Goal: Task Accomplishment & Management: Complete application form

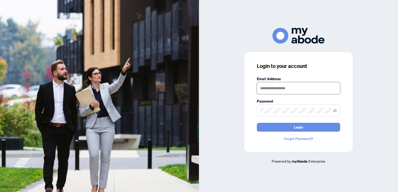
click at [281, 85] on input "text" at bounding box center [298, 88] width 83 height 12
type input "**********"
click at [263, 114] on span at bounding box center [298, 111] width 83 height 12
click at [257, 123] on button "Login" at bounding box center [298, 127] width 83 height 9
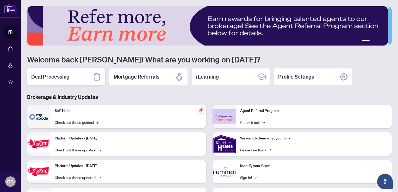
click at [39, 71] on div "Deal Processing" at bounding box center [66, 76] width 78 height 17
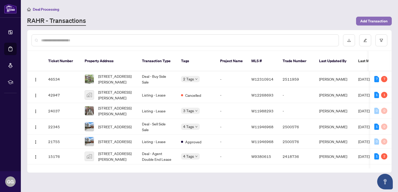
click at [371, 22] on span "Add Transaction" at bounding box center [373, 21] width 27 height 8
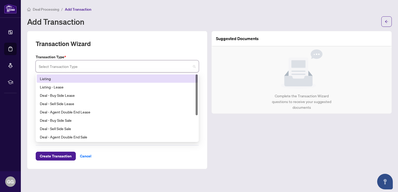
click at [112, 67] on input "search" at bounding box center [115, 66] width 152 height 11
click at [61, 79] on div "Listing" at bounding box center [117, 79] width 155 height 6
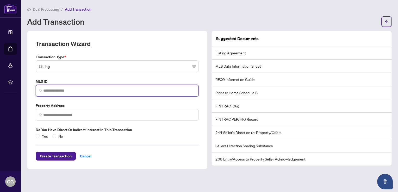
click at [49, 92] on input "search" at bounding box center [119, 90] width 152 height 5
click at [69, 91] on input "search" at bounding box center [119, 90] width 152 height 5
paste input "*********"
type input "*********"
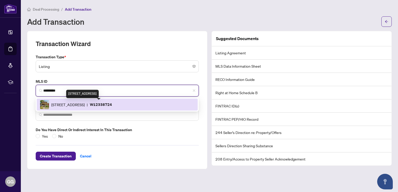
click at [85, 106] on span "[STREET_ADDRESS]" at bounding box center [67, 105] width 33 height 6
type input "**********"
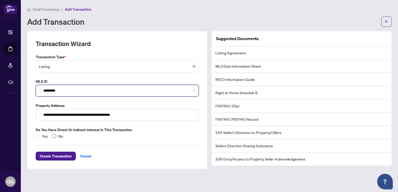
type input "*********"
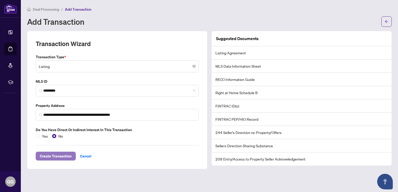
click at [58, 156] on span "Create Transaction" at bounding box center [56, 156] width 32 height 8
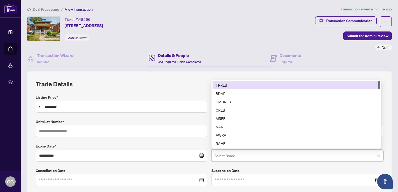
click at [241, 158] on input "search" at bounding box center [294, 156] width 161 height 11
click at [230, 82] on div "TRREB" at bounding box center [296, 85] width 161 height 6
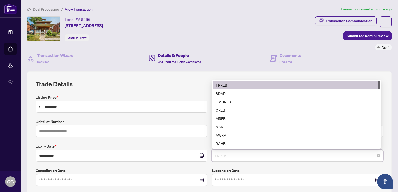
click at [220, 83] on div "TRREB" at bounding box center [296, 85] width 161 height 6
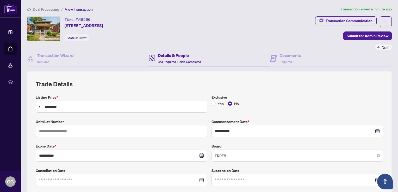
click at [165, 86] on h2 "Trade Details" at bounding box center [209, 84] width 347 height 8
click at [283, 58] on h4 "Documents" at bounding box center [290, 55] width 22 height 6
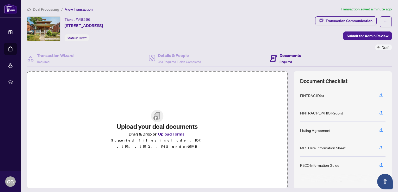
click at [163, 137] on button "Upload Forms" at bounding box center [170, 134] width 29 height 7
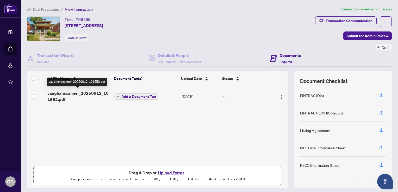
click at [78, 91] on span "vaughanscanner_20250812_101552.pdf" at bounding box center [78, 96] width 63 height 12
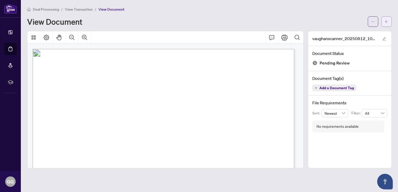
click at [382, 26] on button "button" at bounding box center [386, 21] width 10 height 10
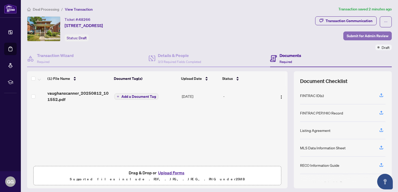
click at [359, 36] on span "Submit for Admin Review" at bounding box center [367, 36] width 42 height 8
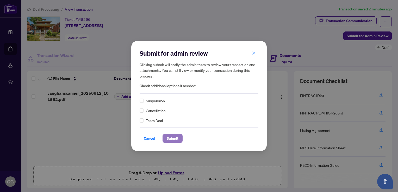
click at [174, 137] on span "Submit" at bounding box center [173, 138] width 12 height 8
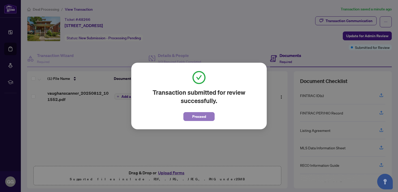
click at [189, 116] on button "Proceed" at bounding box center [198, 116] width 31 height 9
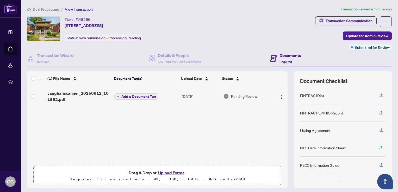
click at [44, 8] on span "Deal Processing" at bounding box center [46, 9] width 26 height 5
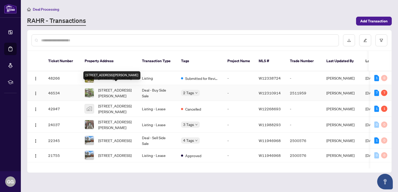
click at [105, 93] on span "[STREET_ADDRESS][PERSON_NAME]" at bounding box center [115, 92] width 35 height 11
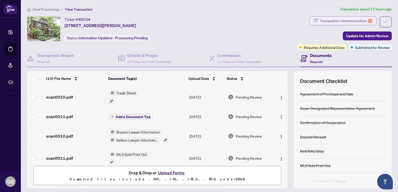
click at [332, 20] on div "Transaction Communication 7" at bounding box center [346, 21] width 53 height 8
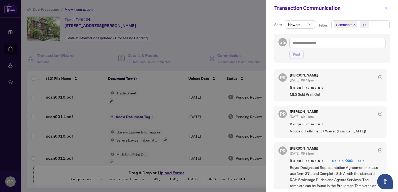
click at [386, 8] on icon "close" at bounding box center [386, 8] width 3 height 3
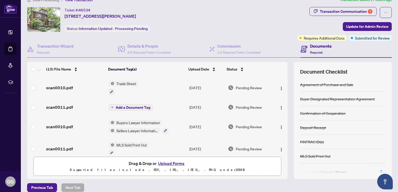
scroll to position [2, 0]
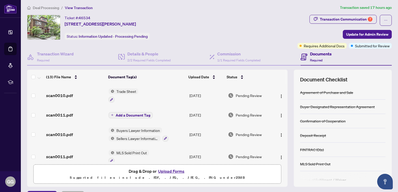
click at [283, 149] on div "(13) File Name Document Tag(s) Upload Date Status scan0010.pdf Trade Sheet [DAT…" at bounding box center [209, 128] width 364 height 117
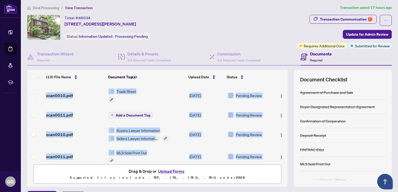
click at [283, 149] on div "(13) File Name Document Tag(s) Upload Date Status scan0010.pdf Trade Sheet [DAT…" at bounding box center [209, 128] width 364 height 117
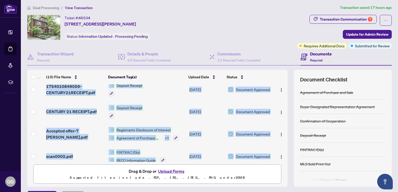
scroll to position [185, 0]
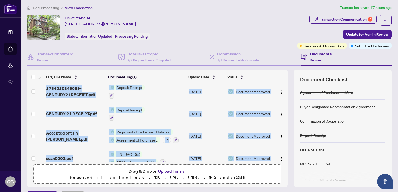
click at [249, 147] on td "Document Approved" at bounding box center [250, 158] width 48 height 22
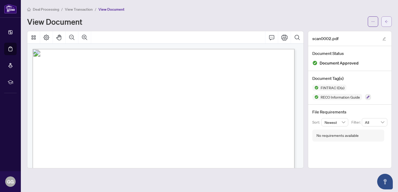
click at [385, 22] on icon "arrow-left" at bounding box center [386, 22] width 4 height 4
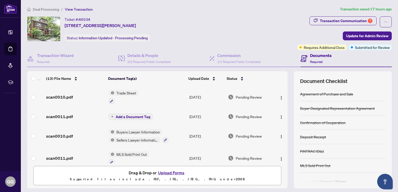
click at [51, 9] on span "Deal Processing" at bounding box center [46, 9] width 26 height 5
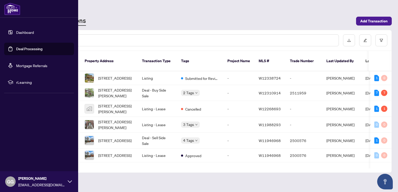
click at [68, 181] on icon at bounding box center [70, 182] width 4 height 4
click at [23, 151] on span "Logout" at bounding box center [21, 151] width 12 height 8
